Goal: Check status: Check status

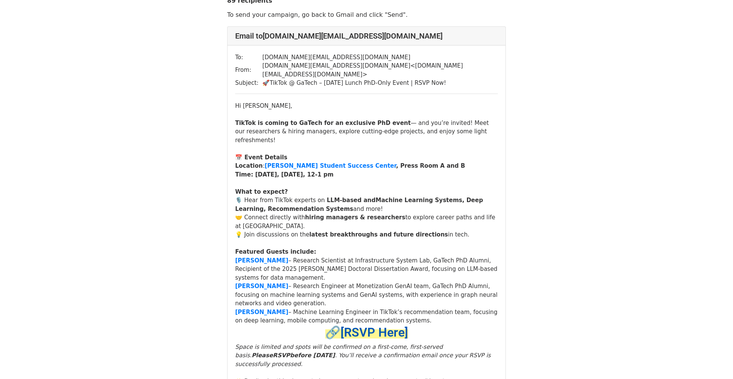
scroll to position [26, 0]
